Goal: Task Accomplishment & Management: Manage account settings

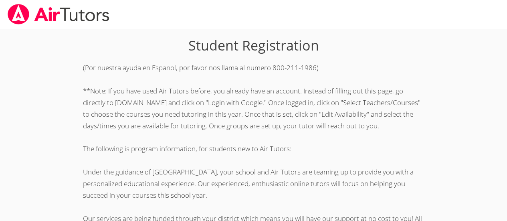
click at [81, 16] on img at bounding box center [58, 14] width 103 height 20
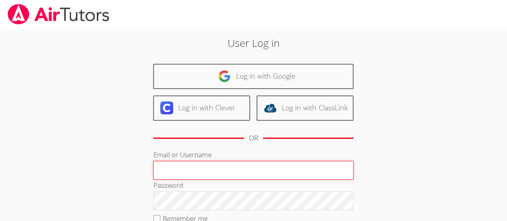
type input "l.sanchez764@cvuhsd.org"
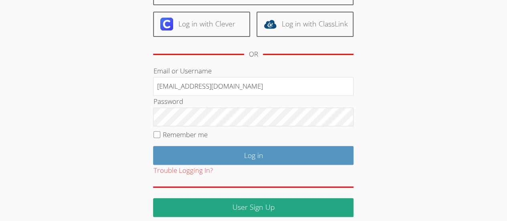
scroll to position [90, 0]
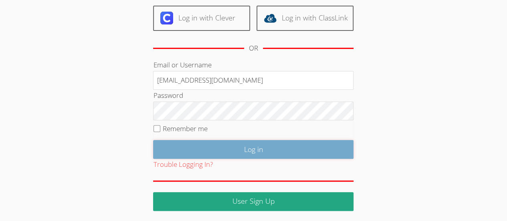
click at [312, 152] on input "Log in" at bounding box center [253, 149] width 201 height 19
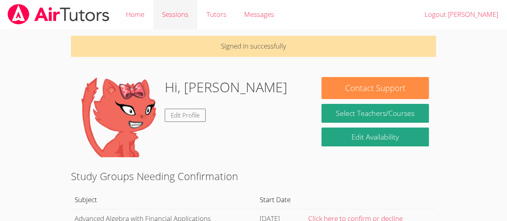
click at [174, 16] on link "Sessions" at bounding box center [175, 14] width 44 height 29
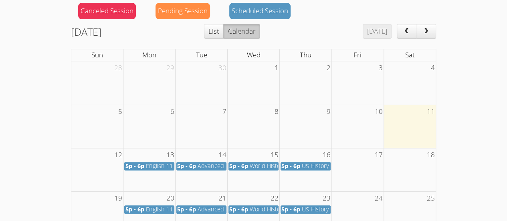
scroll to position [101, 0]
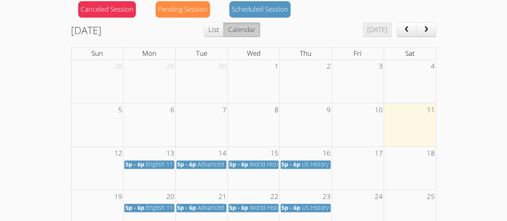
click at [79, 32] on h2 "[DATE]" at bounding box center [86, 29] width 30 height 15
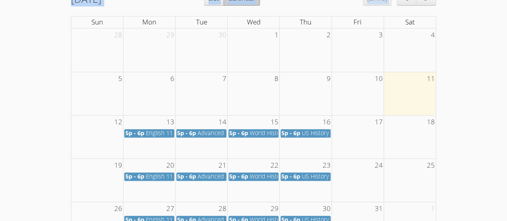
scroll to position [213, 0]
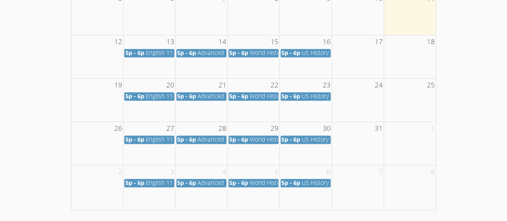
drag, startPoint x: 72, startPoint y: 31, endPoint x: 513, endPoint y: 175, distance: 464.2
click at [209, 150] on td at bounding box center [202, 143] width 52 height 43
copy div "[DATE] [DATE] List Calendar"
